Goal: Check status: Check status

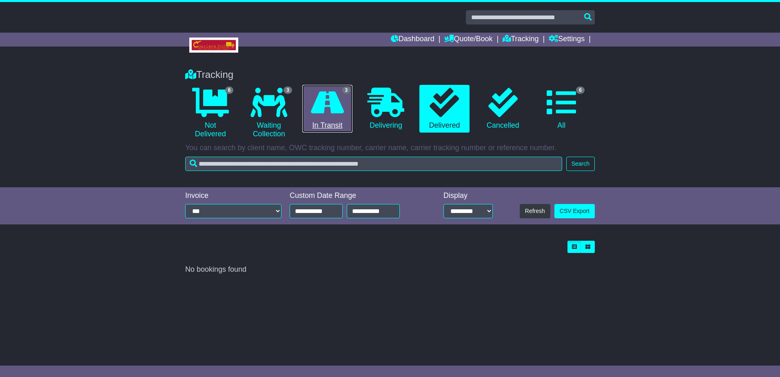
click at [327, 110] on icon at bounding box center [327, 102] width 33 height 29
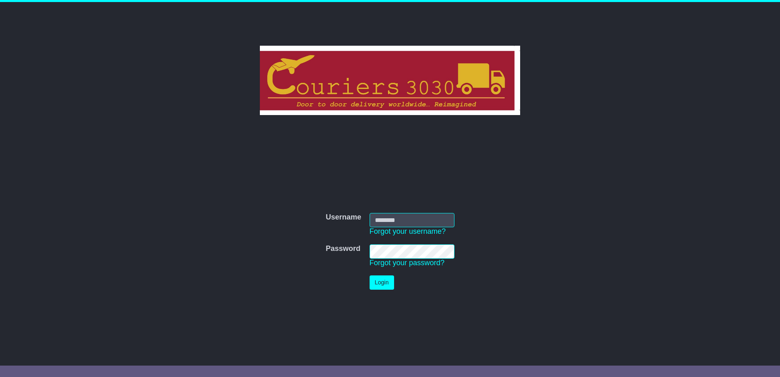
type input "********"
click at [378, 280] on button "Login" at bounding box center [382, 283] width 24 height 14
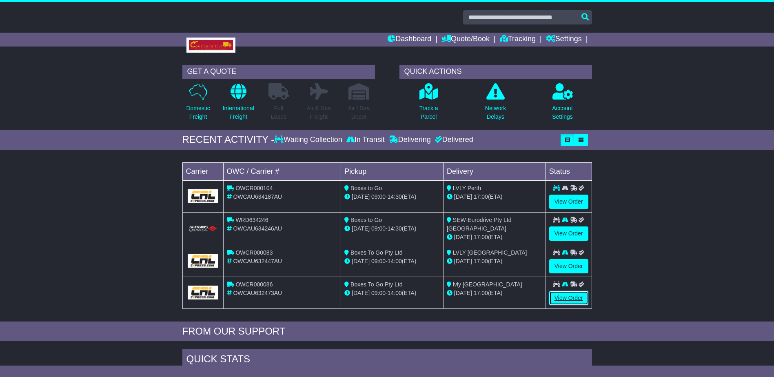
click at [565, 295] on link "View Order" at bounding box center [568, 298] width 39 height 14
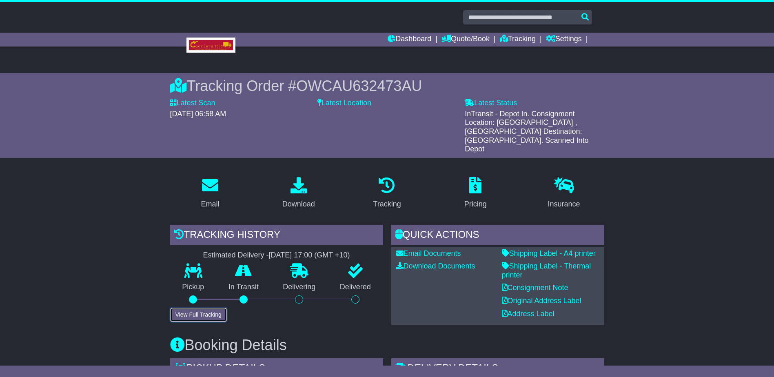
click at [196, 308] on button "View Full Tracking" at bounding box center [198, 315] width 57 height 14
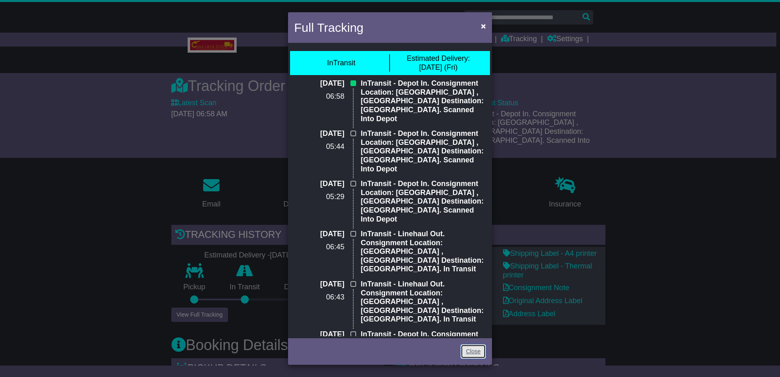
click at [468, 349] on link "Close" at bounding box center [473, 352] width 25 height 14
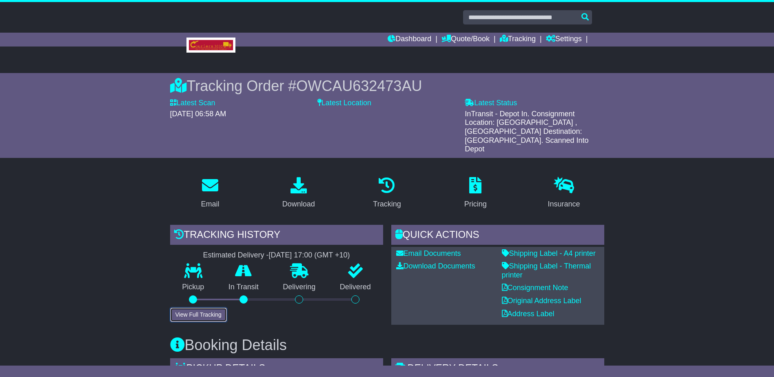
click at [205, 308] on button "View Full Tracking" at bounding box center [198, 315] width 57 height 14
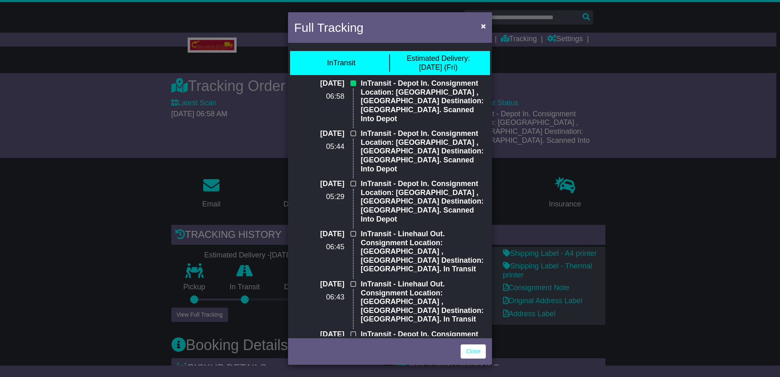
click at [82, 225] on div "Full Tracking × InTransit Estimated Delivery: 15 Aug (Fri) 15 Aug 2025 06:58 In…" at bounding box center [390, 188] width 780 height 377
